Goal: Task Accomplishment & Management: Use online tool/utility

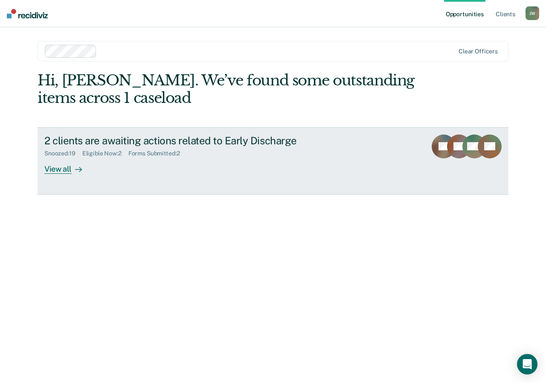
click at [66, 165] on div "View all" at bounding box center [68, 165] width 48 height 17
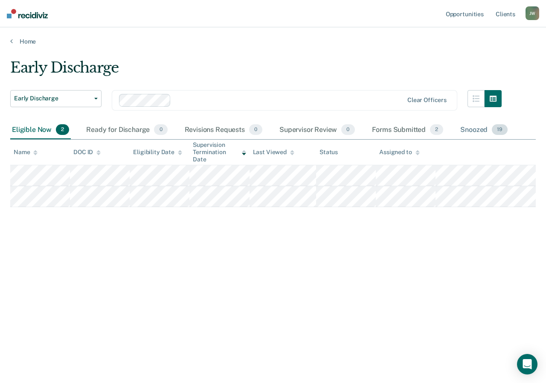
click at [477, 128] on div "Snoozed 19" at bounding box center [484, 130] width 51 height 19
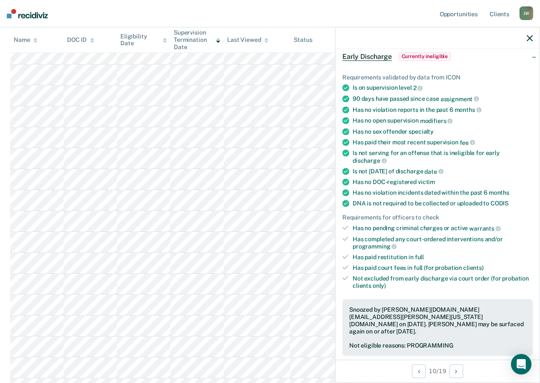
scroll to position [43, 0]
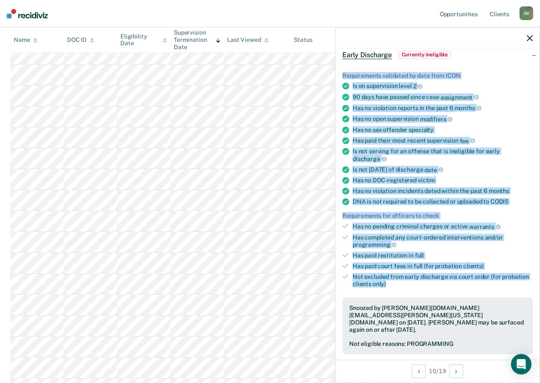
drag, startPoint x: 343, startPoint y: 73, endPoint x: 465, endPoint y: 284, distance: 243.1
click at [465, 284] on ul "Requirements validated by data from ICON Is on supervision level 2 90 days have…" at bounding box center [437, 180] width 190 height 216
copy ul "Requirements validated by data from ICON Is on supervision level 2 90 days have…"
click at [514, 158] on div "Is not serving for an offense that is ineligible for early discharge" at bounding box center [443, 155] width 180 height 15
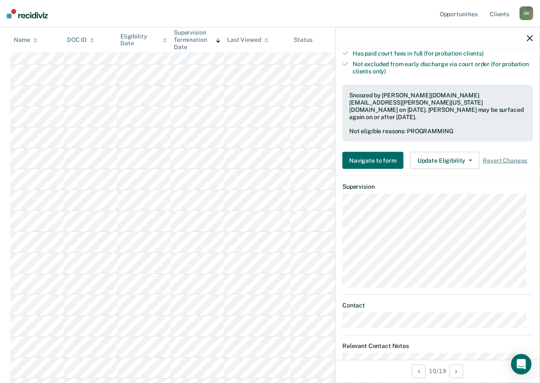
scroll to position [257, 0]
click at [468, 151] on button "Update Eligibility" at bounding box center [444, 159] width 69 height 17
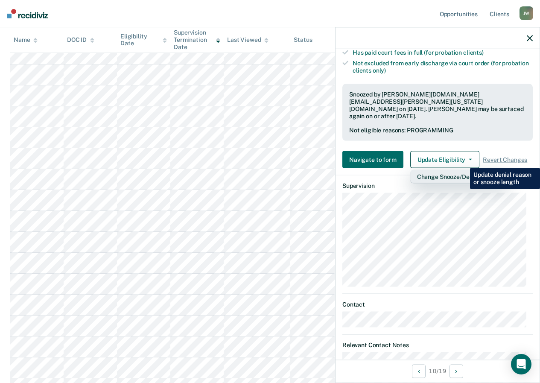
click at [464, 170] on button "Change Snooze/Denial Reason" at bounding box center [459, 177] width 98 height 14
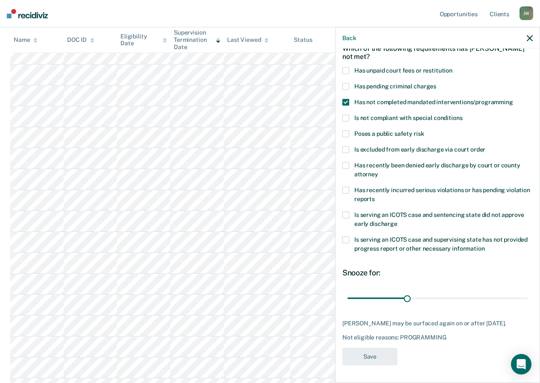
click at [345, 99] on span at bounding box center [345, 102] width 7 height 7
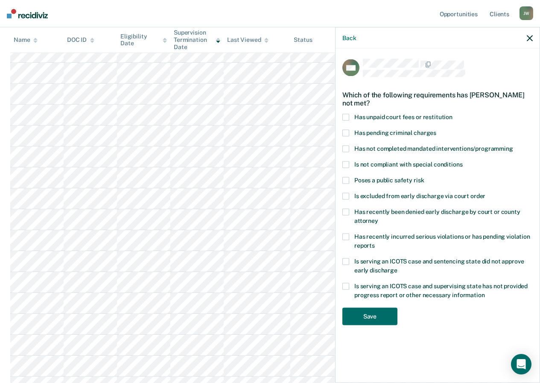
scroll to position [185, 0]
click at [376, 315] on button "Save" at bounding box center [369, 317] width 55 height 18
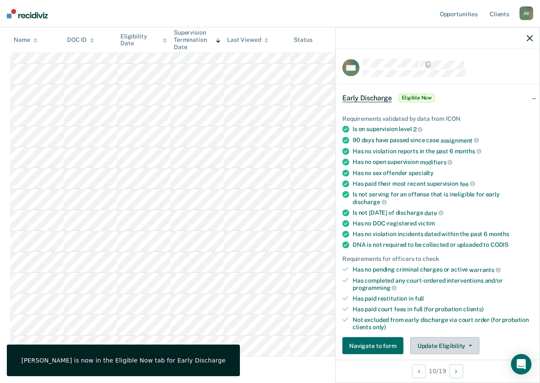
click at [469, 345] on icon "button" at bounding box center [470, 346] width 3 height 2
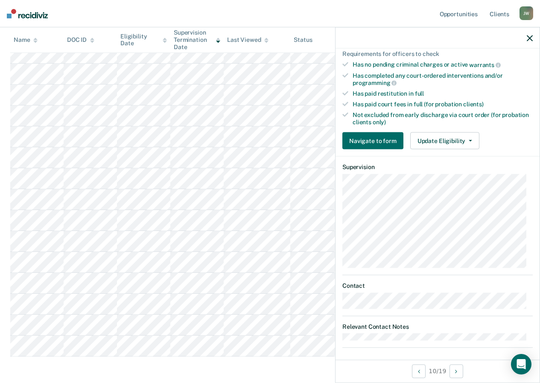
scroll to position [209, 0]
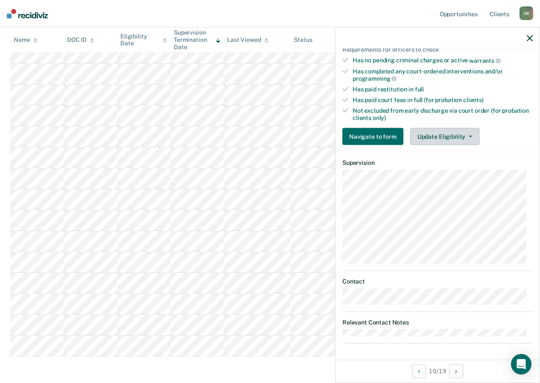
click at [468, 133] on button "Update Eligibility" at bounding box center [444, 136] width 69 height 17
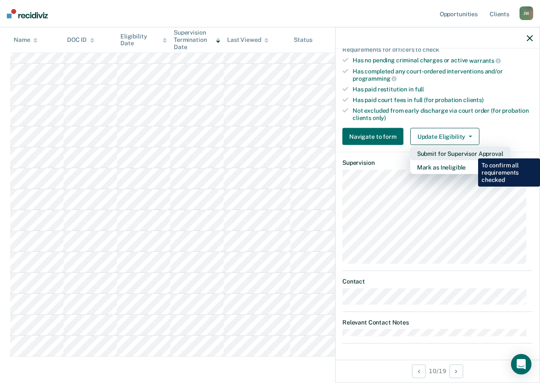
click at [472, 152] on button "Submit for Supervisor Approval" at bounding box center [460, 154] width 100 height 14
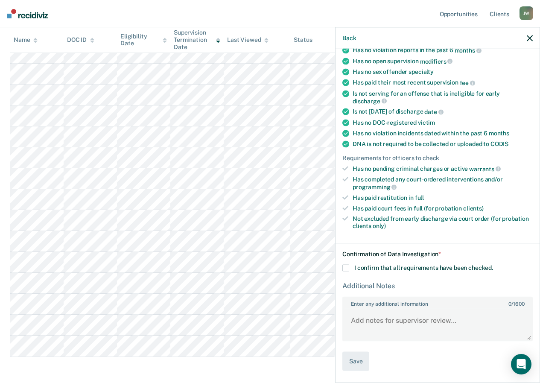
scroll to position [100, 0]
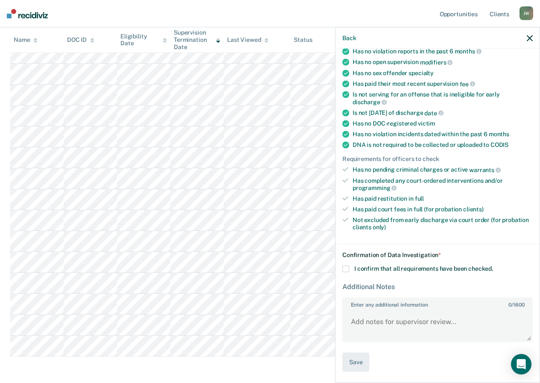
click at [532, 35] on icon "button" at bounding box center [530, 38] width 6 height 6
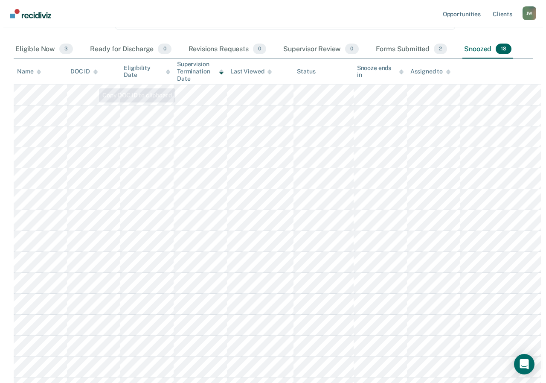
scroll to position [0, 0]
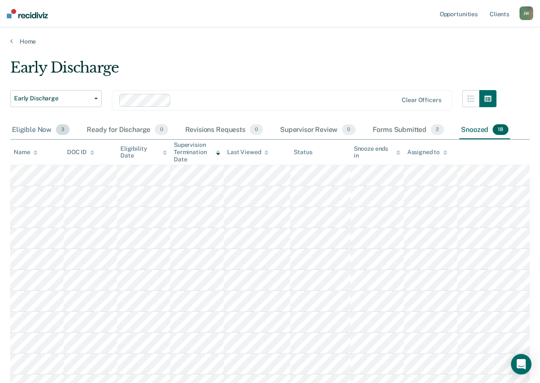
click at [43, 130] on div "Eligible Now 3" at bounding box center [40, 130] width 61 height 19
